Goal: Transaction & Acquisition: Purchase product/service

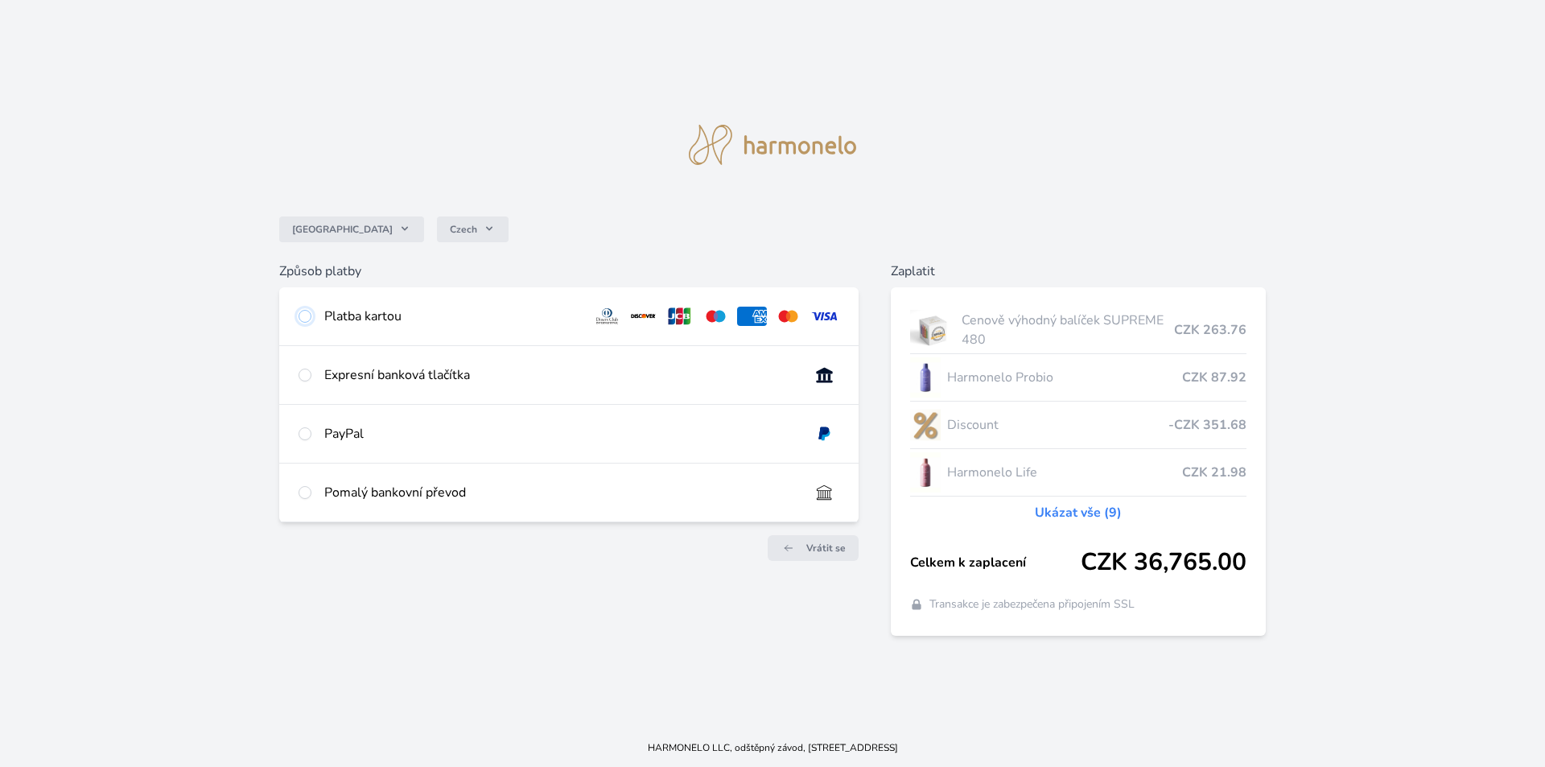
click at [305, 315] on input "radio" at bounding box center [304, 316] width 13 height 13
radio input "true"
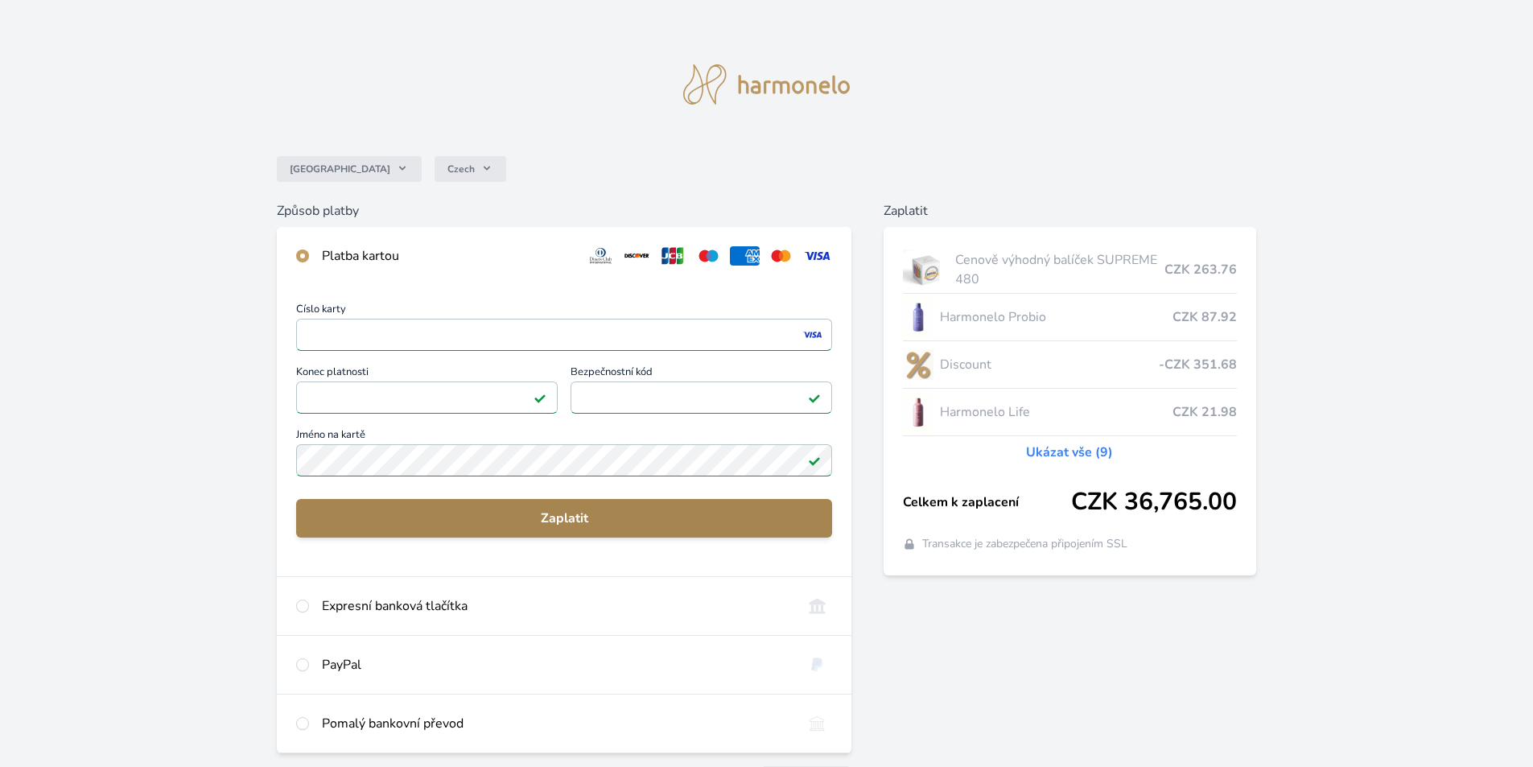
click at [640, 514] on span "Zaplatit" at bounding box center [564, 517] width 510 height 19
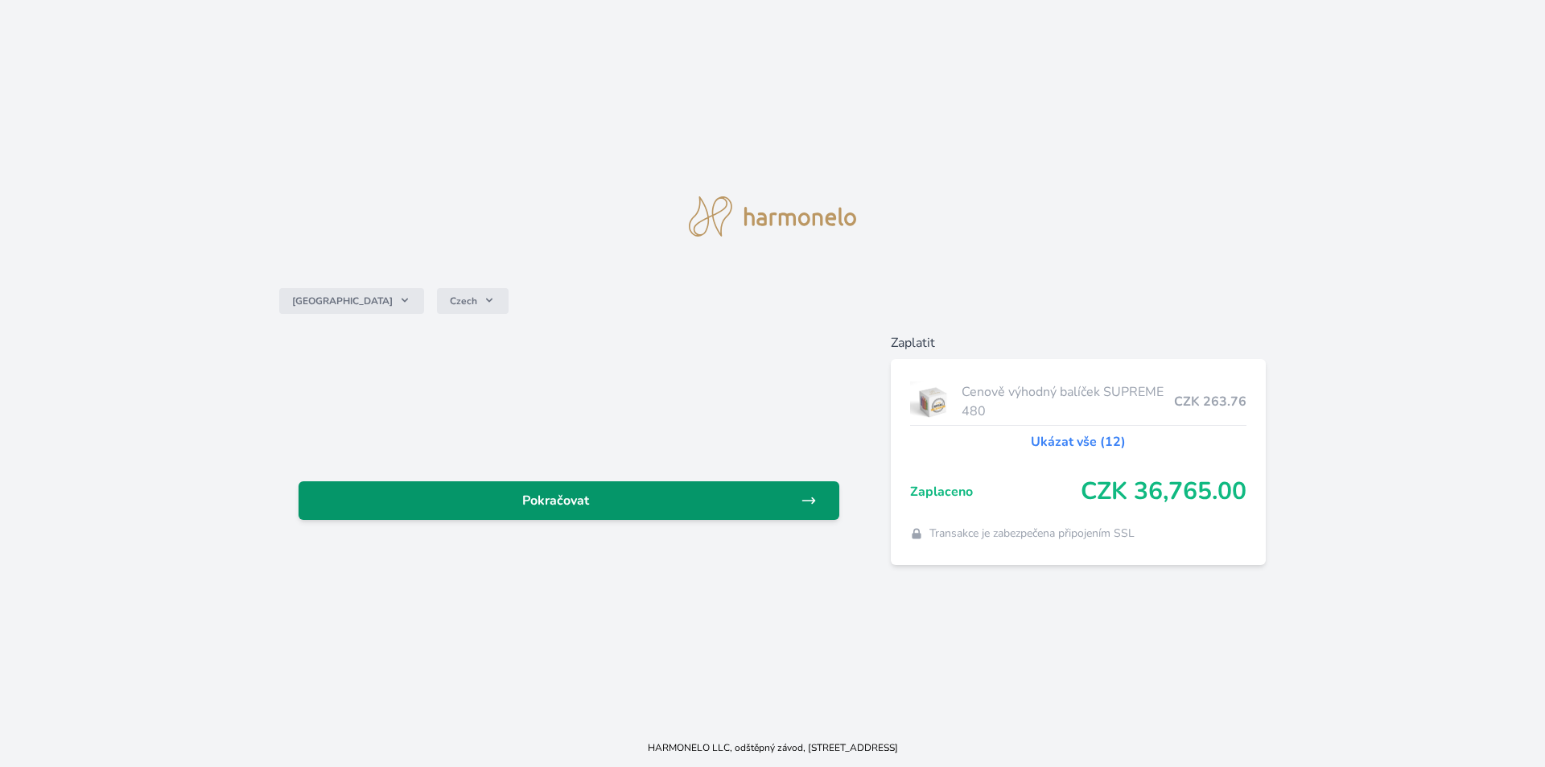
click at [591, 504] on span "Pokračovat" at bounding box center [555, 500] width 489 height 19
